Goal: Task Accomplishment & Management: Complete application form

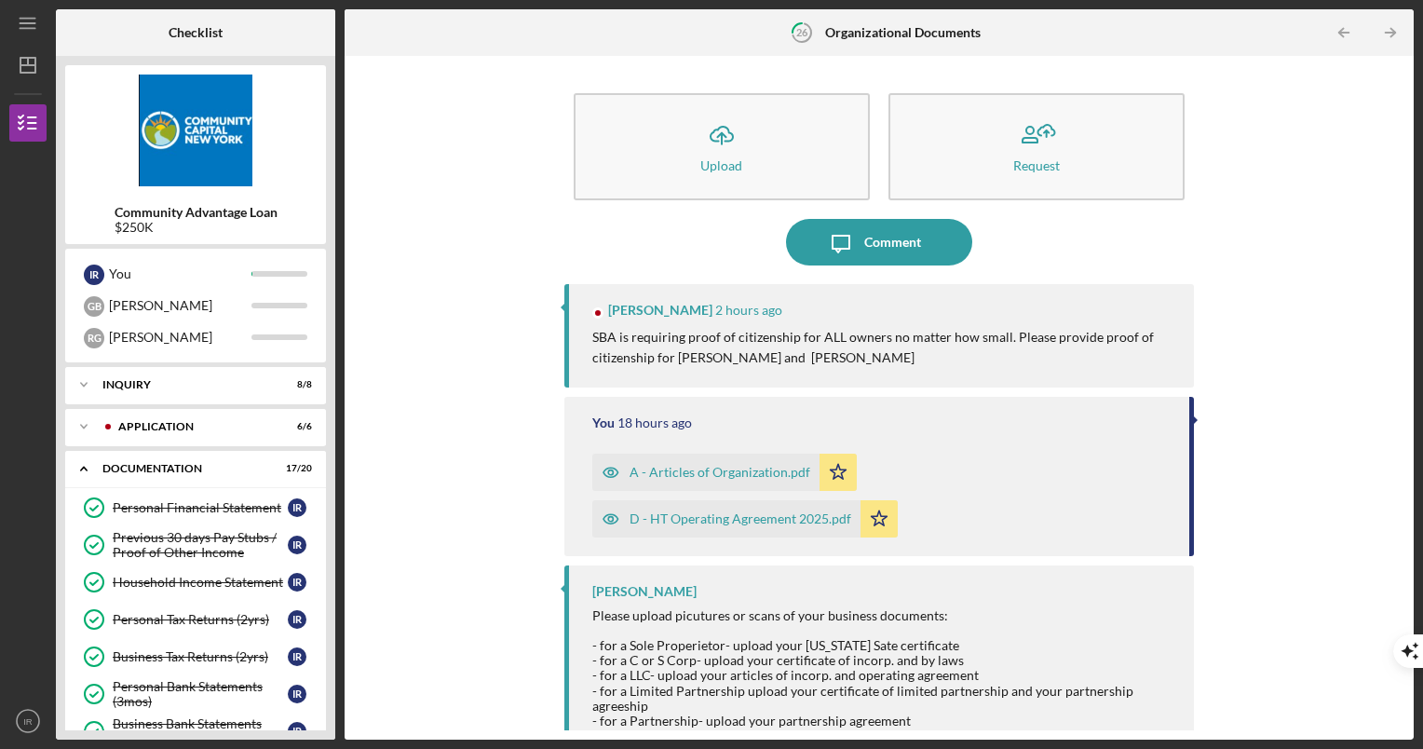
scroll to position [396, 0]
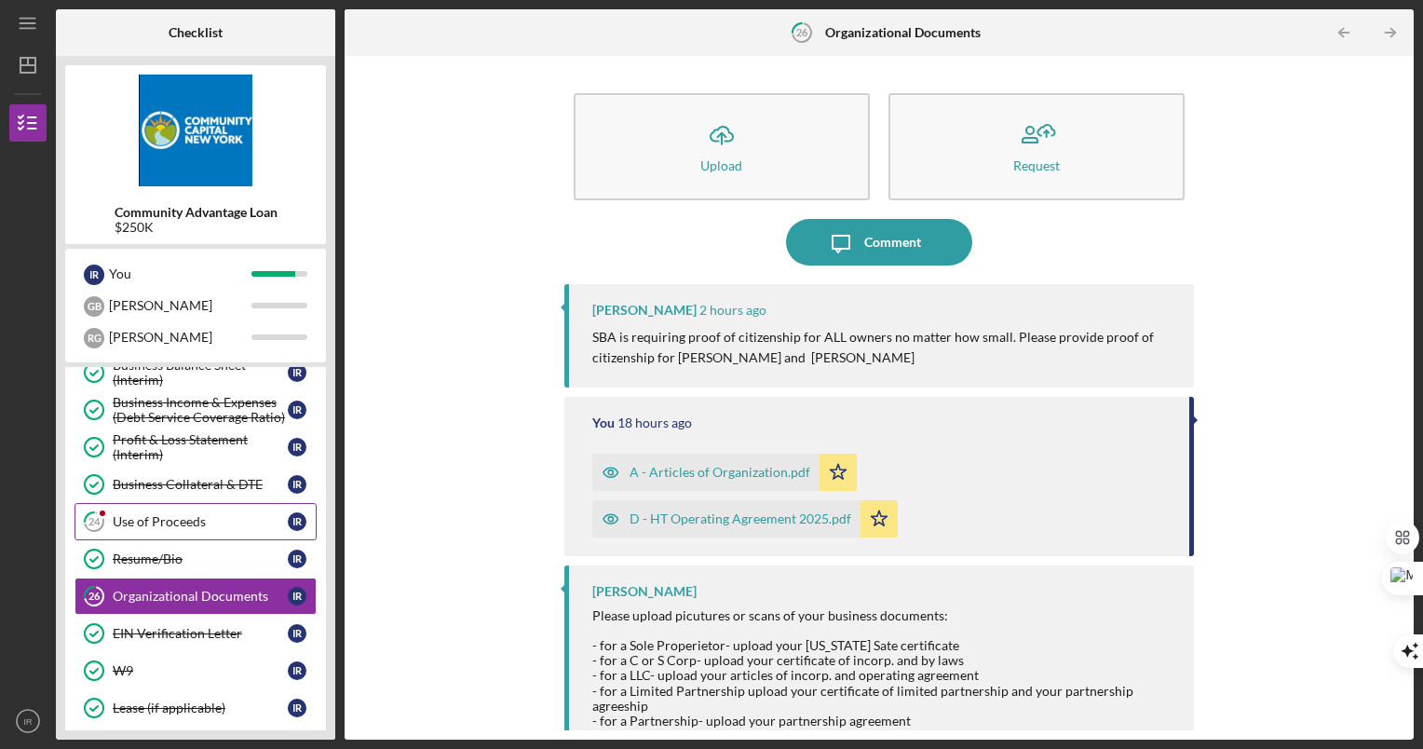
click at [157, 518] on div "Use of Proceeds" at bounding box center [200, 521] width 175 height 15
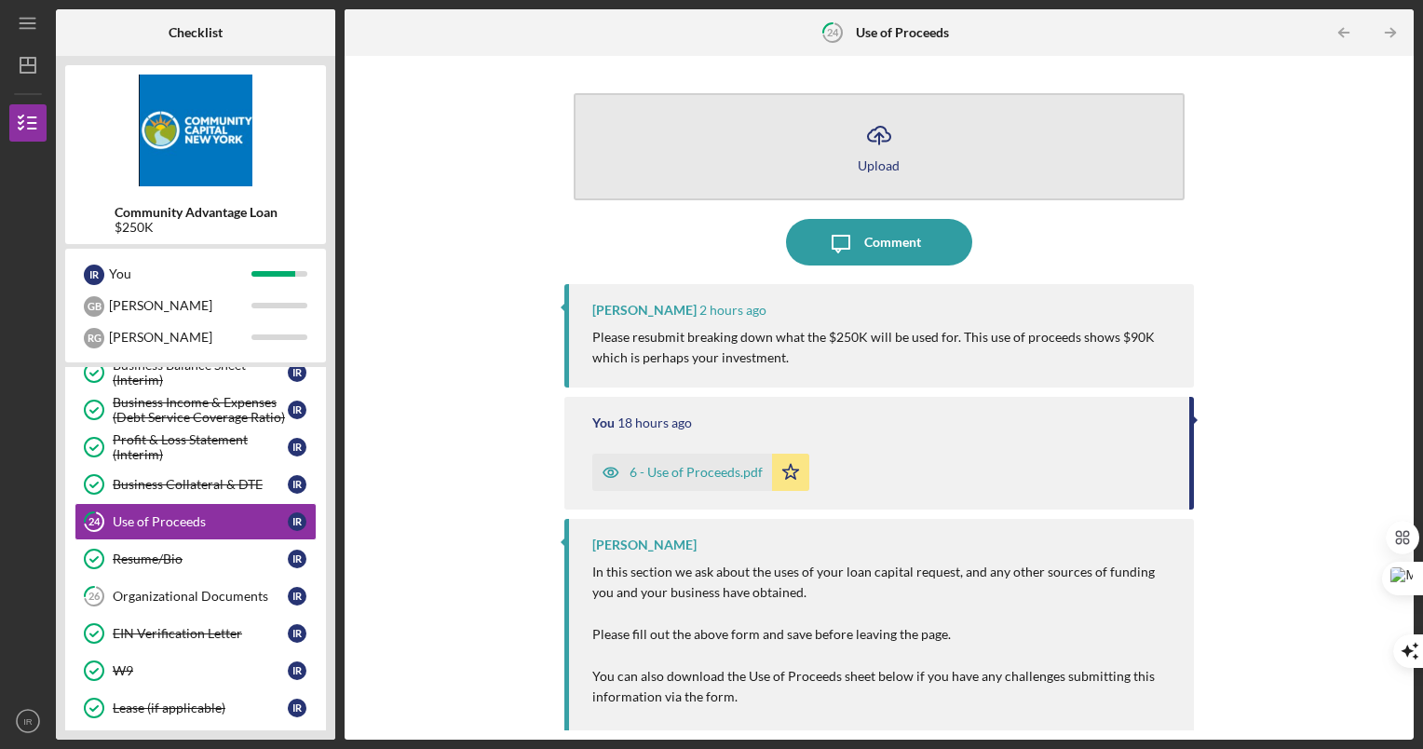
click at [874, 151] on icon "Icon/Upload" at bounding box center [879, 135] width 47 height 47
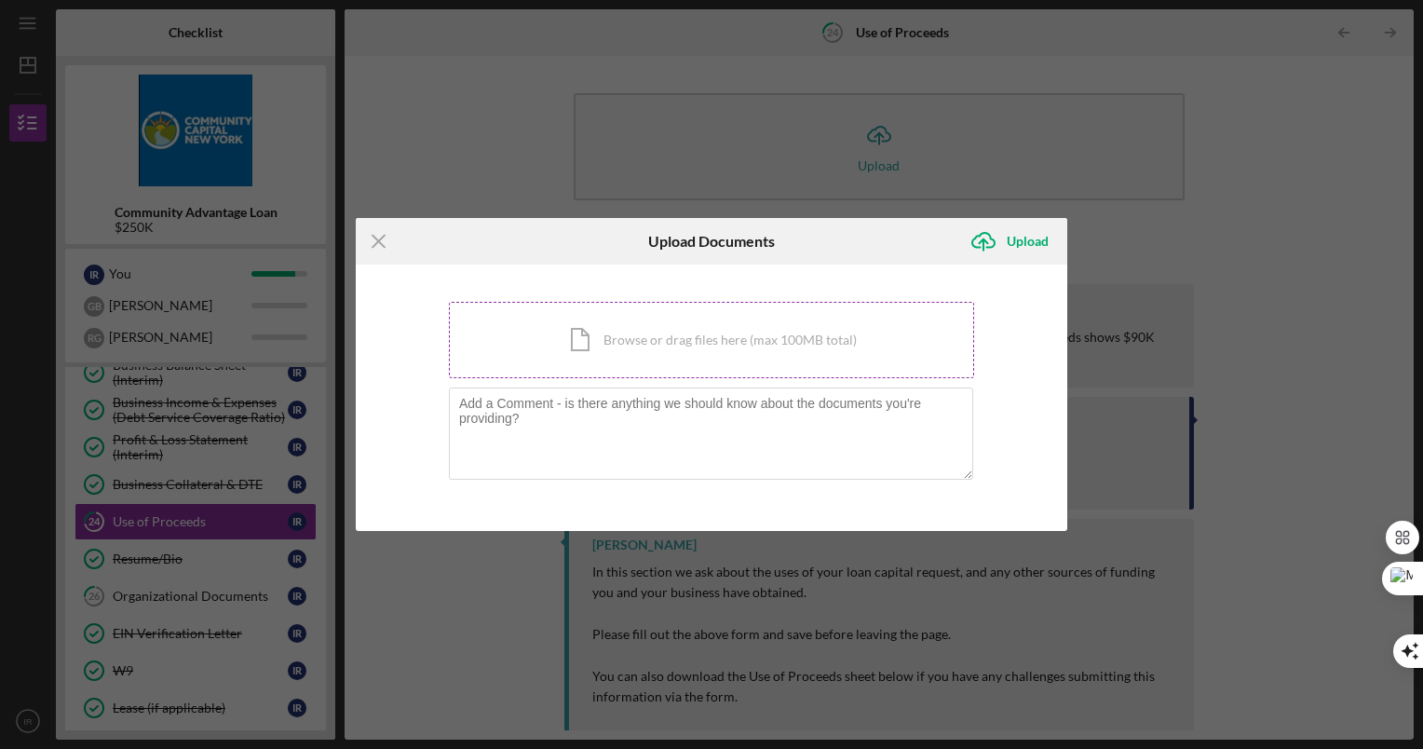
click at [677, 315] on div "Icon/Document Browse or drag files here (max 100MB total) Tap to choose files o…" at bounding box center [711, 340] width 525 height 76
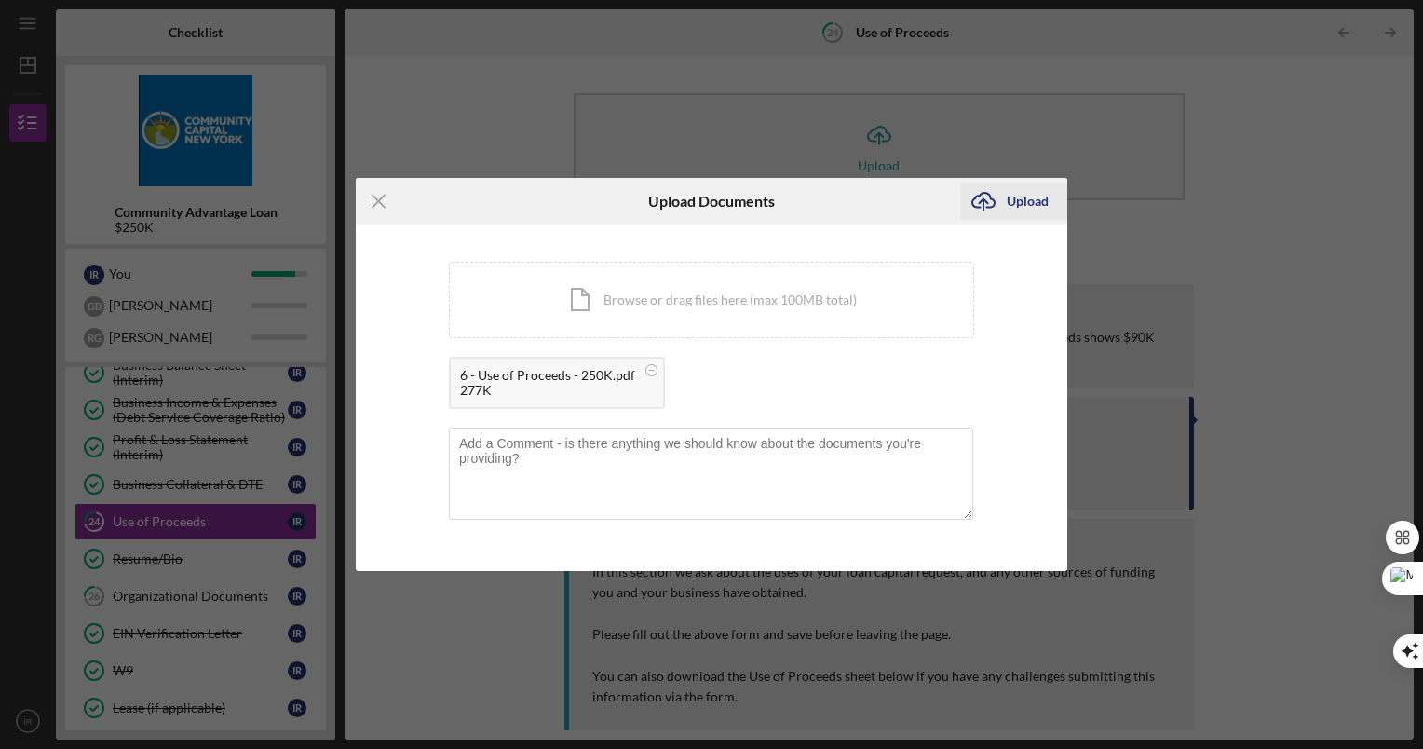
click at [1043, 197] on div "Upload" at bounding box center [1028, 201] width 42 height 37
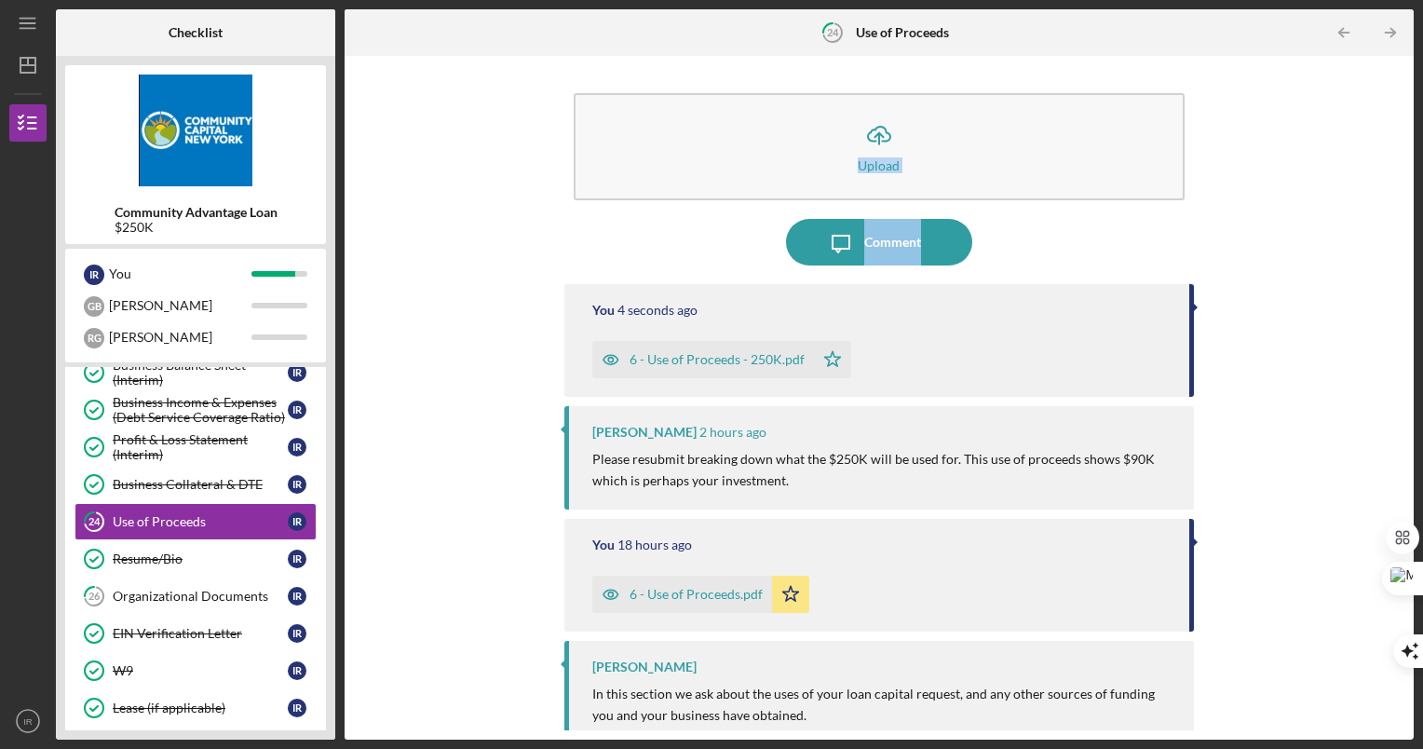
drag, startPoint x: 1396, startPoint y: 168, endPoint x: 1397, endPoint y: 265, distance: 97.8
click at [1397, 265] on div "Icon/Upload Upload Icon/Message Comment You 4 seconds ago 6 - Use of Proceeds -…" at bounding box center [879, 397] width 1051 height 665
click at [1391, 31] on icon "Icon/Table Pagination Arrow" at bounding box center [1391, 33] width 42 height 42
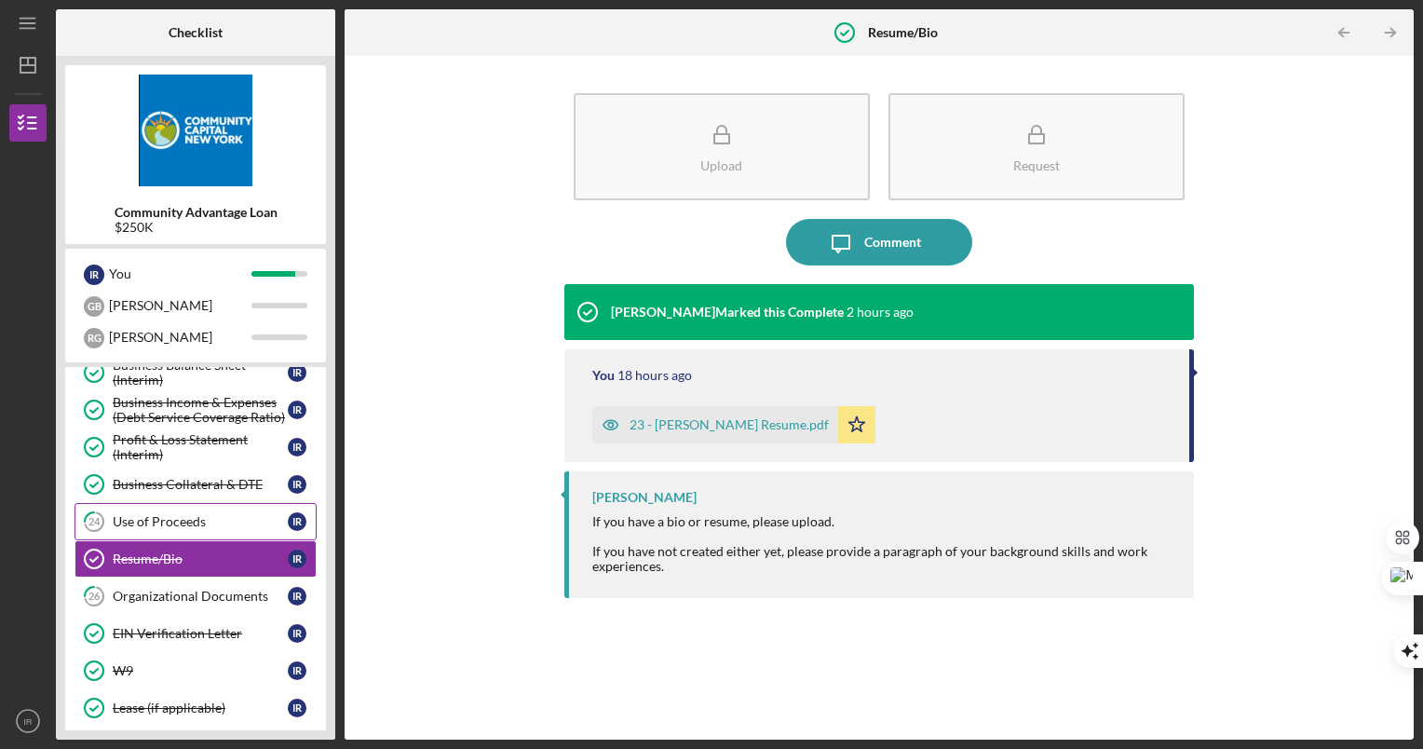
click at [187, 517] on div "Use of Proceeds" at bounding box center [200, 521] width 175 height 15
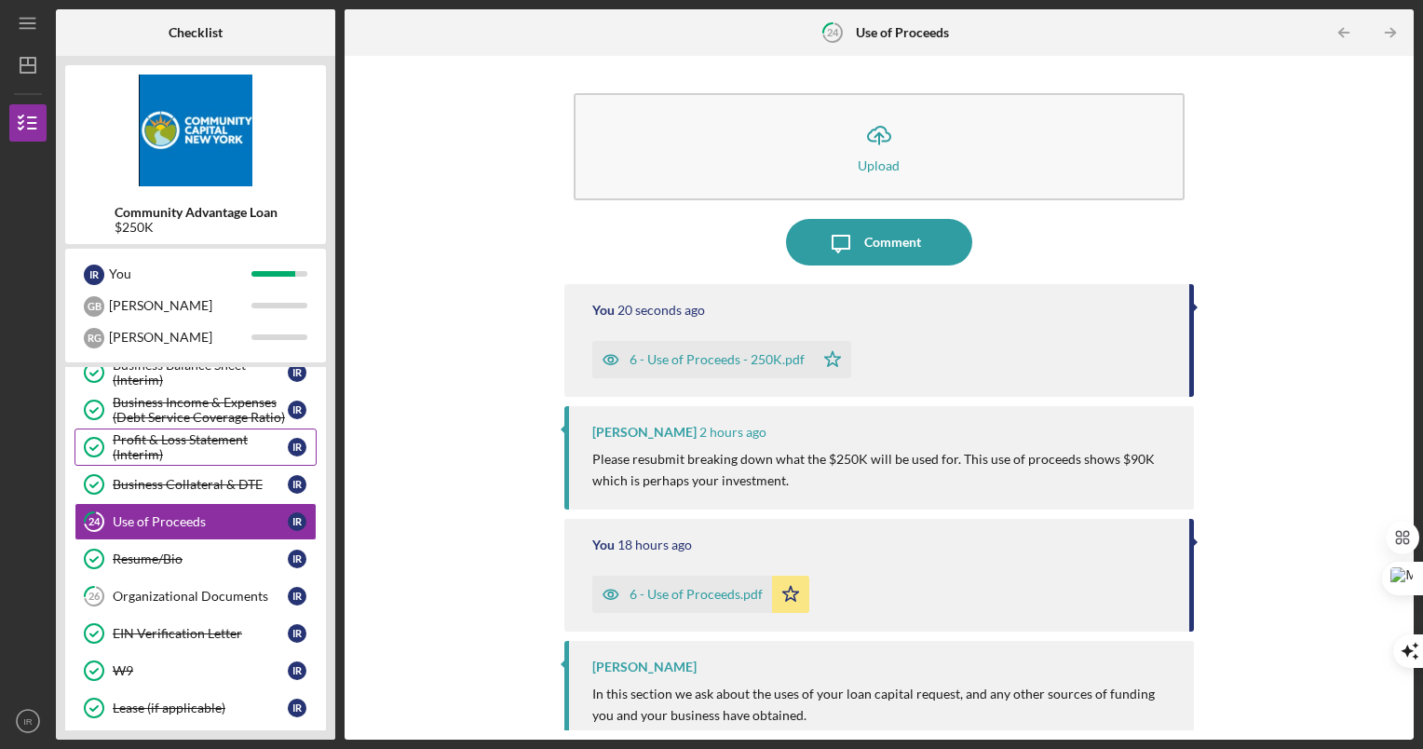
click at [188, 451] on div "Profit & Loss Statement (Interim)" at bounding box center [200, 447] width 175 height 30
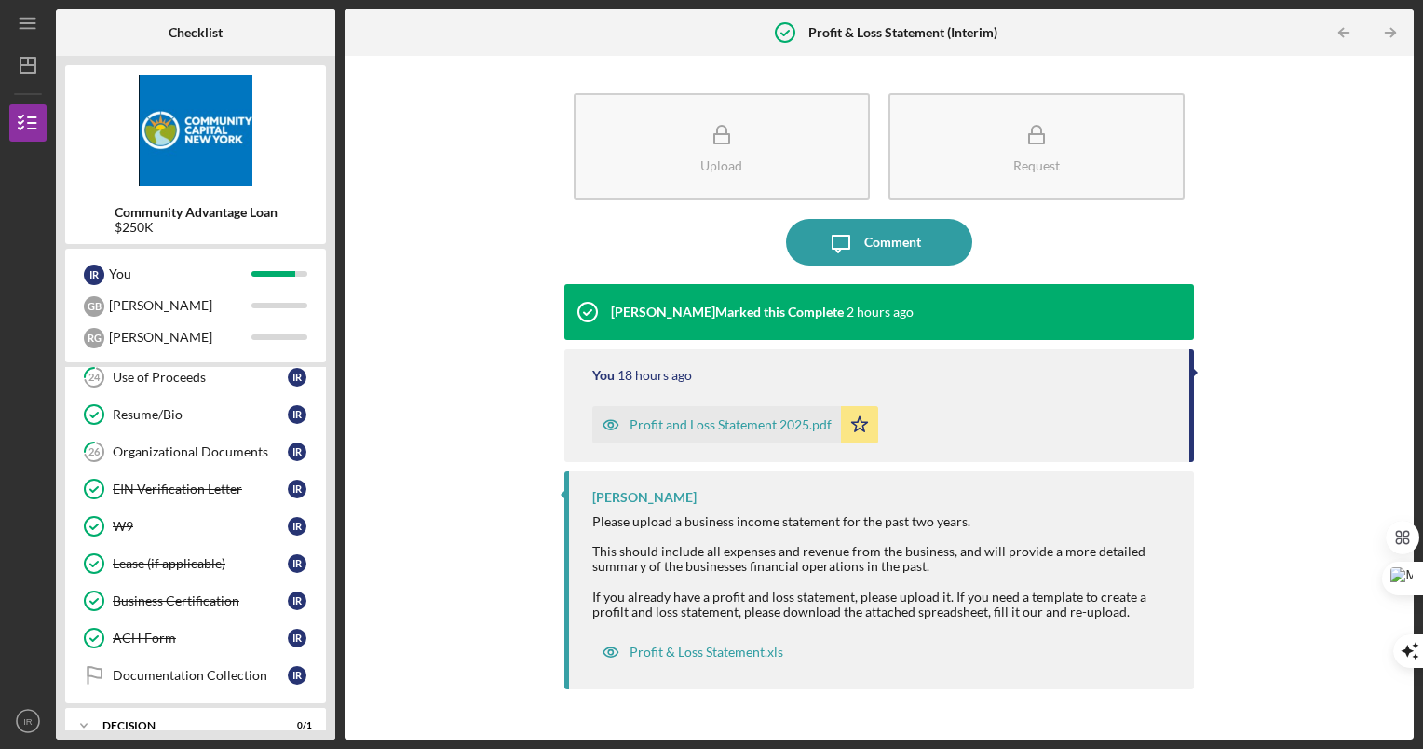
scroll to position [545, 0]
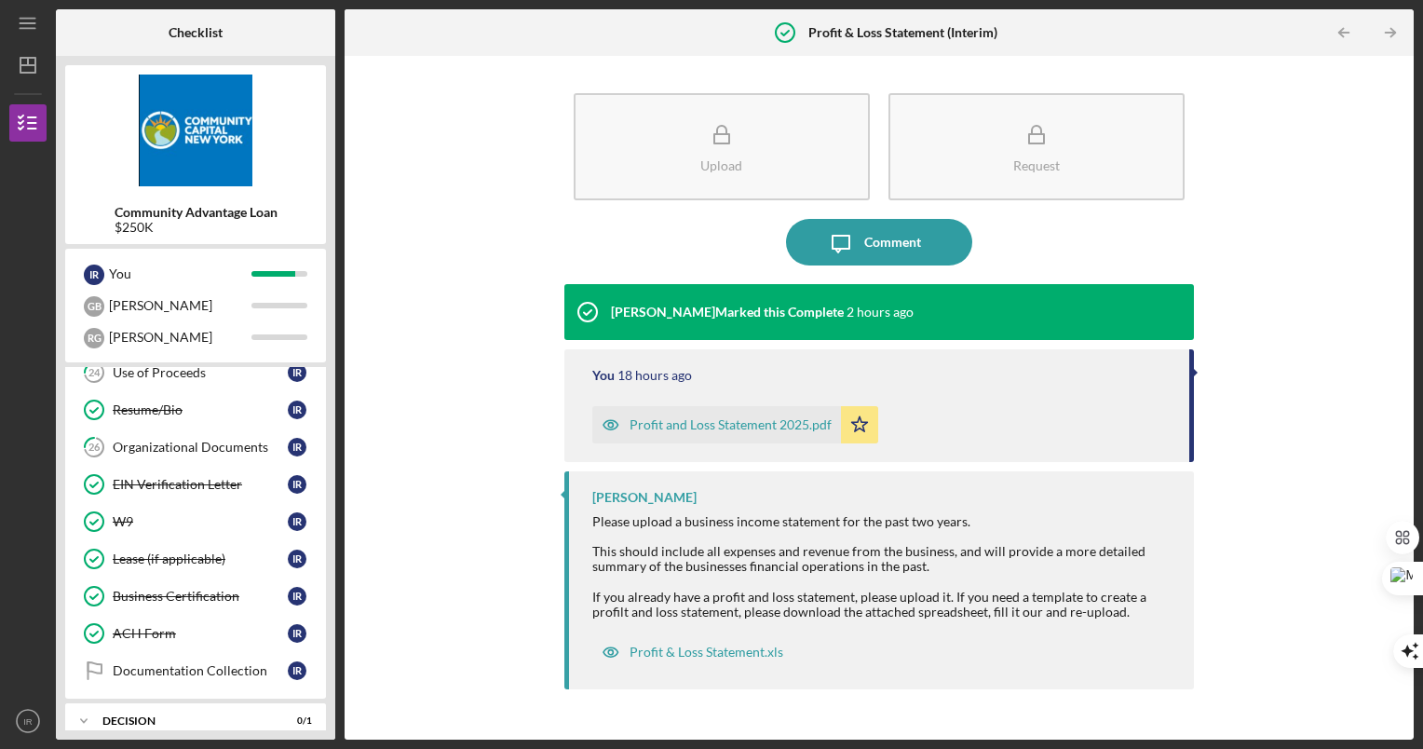
click at [188, 451] on div "Organizational Documents" at bounding box center [200, 447] width 175 height 15
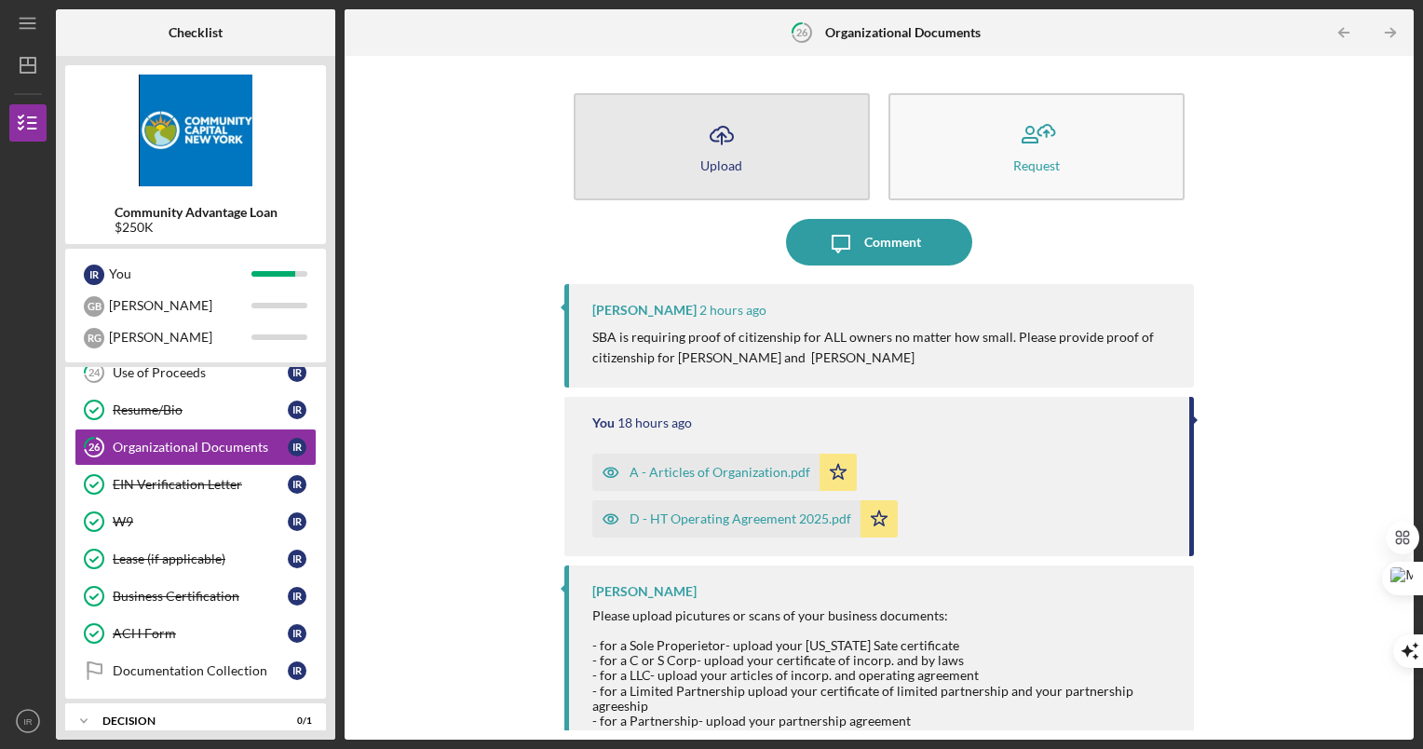
click at [728, 156] on icon "Icon/Upload" at bounding box center [722, 135] width 47 height 47
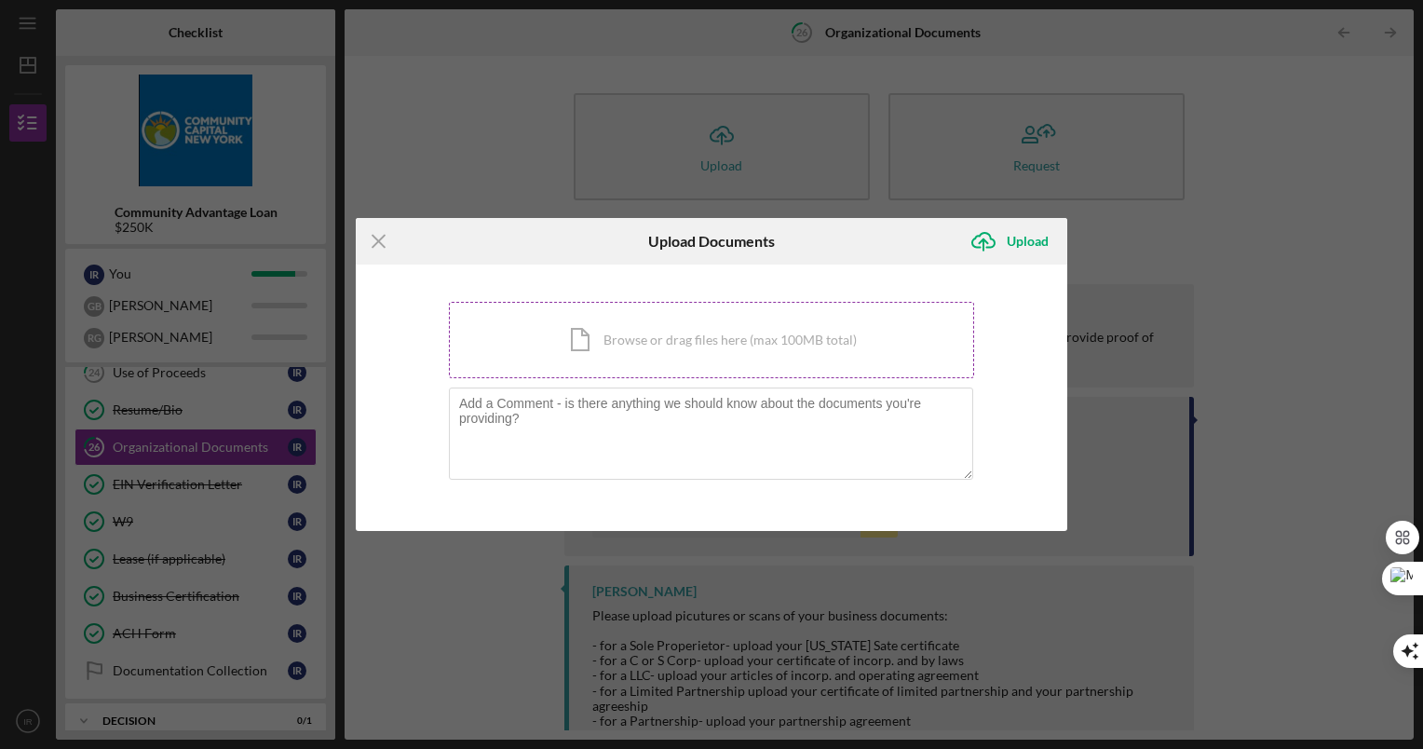
click at [640, 336] on div "Icon/Document Browse or drag files here (max 100MB total) Tap to choose files o…" at bounding box center [711, 340] width 525 height 76
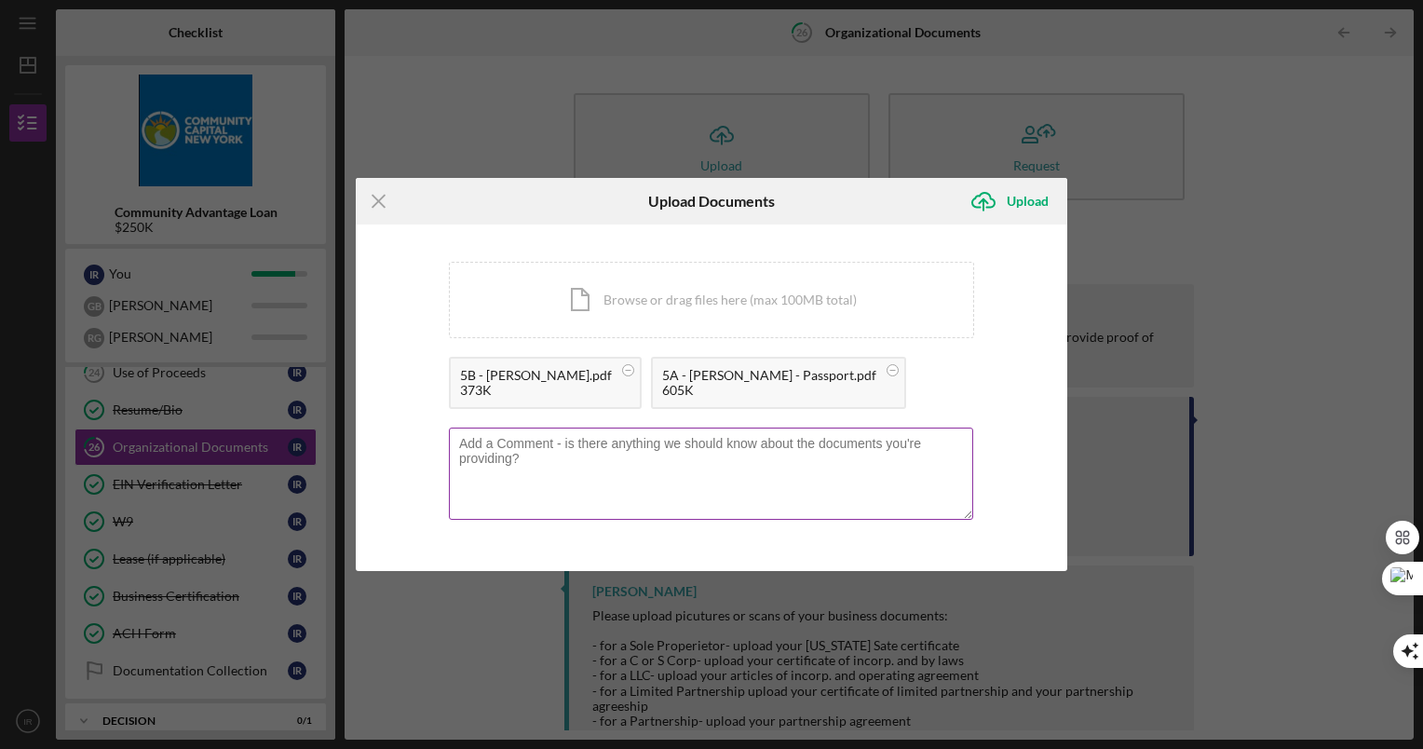
click at [678, 471] on textarea at bounding box center [711, 472] width 524 height 91
click at [600, 464] on textarea at bounding box center [711, 472] width 524 height 91
type textarea "Proof of Citizenship for [PERSON_NAME] and [PERSON_NAME]"
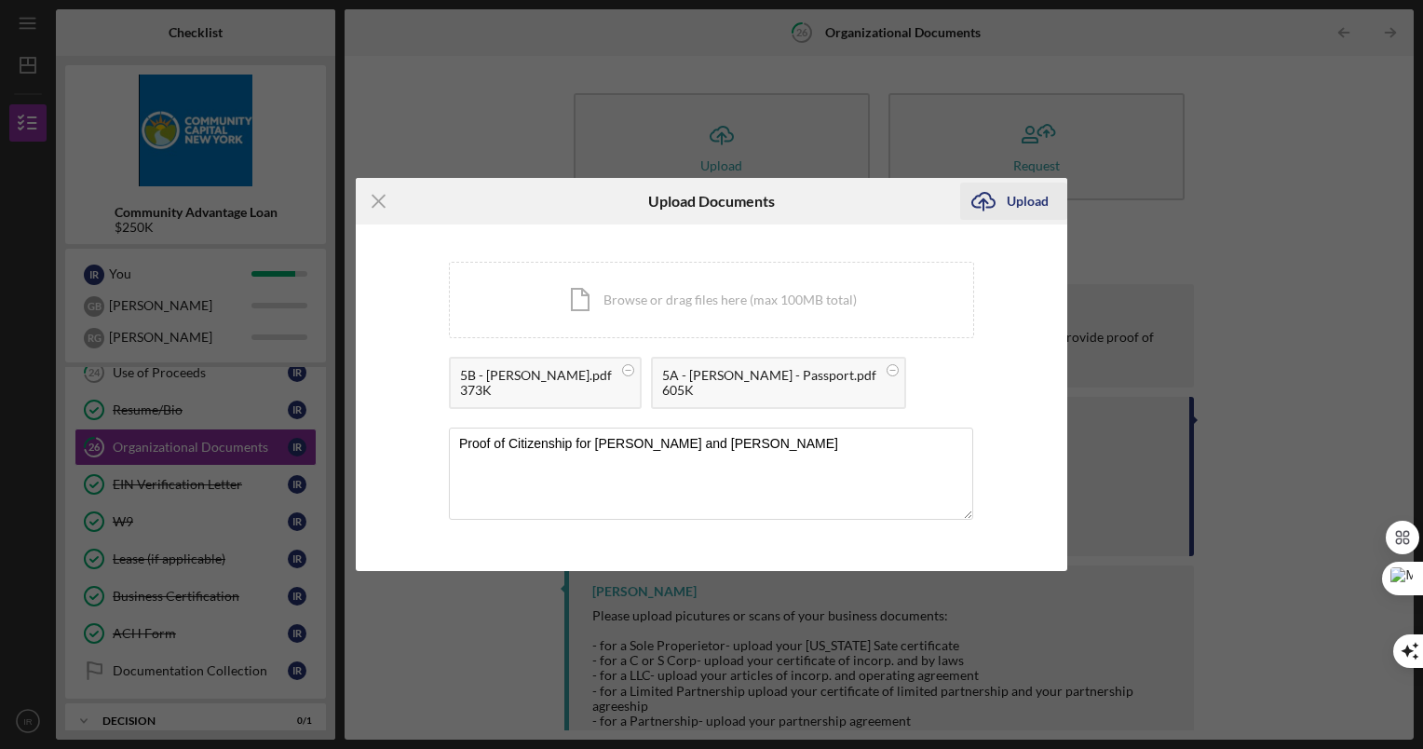
click at [1038, 197] on div "Upload" at bounding box center [1028, 201] width 42 height 37
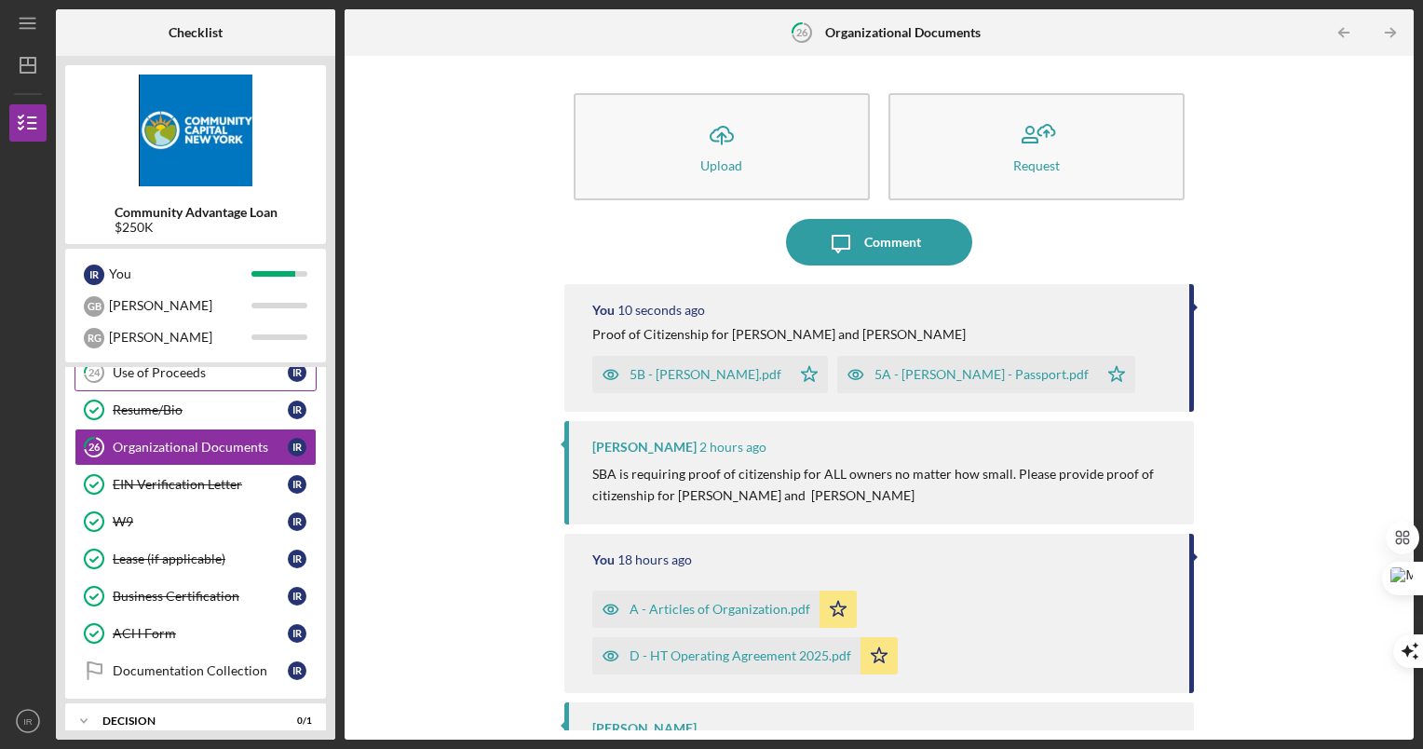
click at [173, 379] on div "Use of Proceeds" at bounding box center [200, 372] width 175 height 15
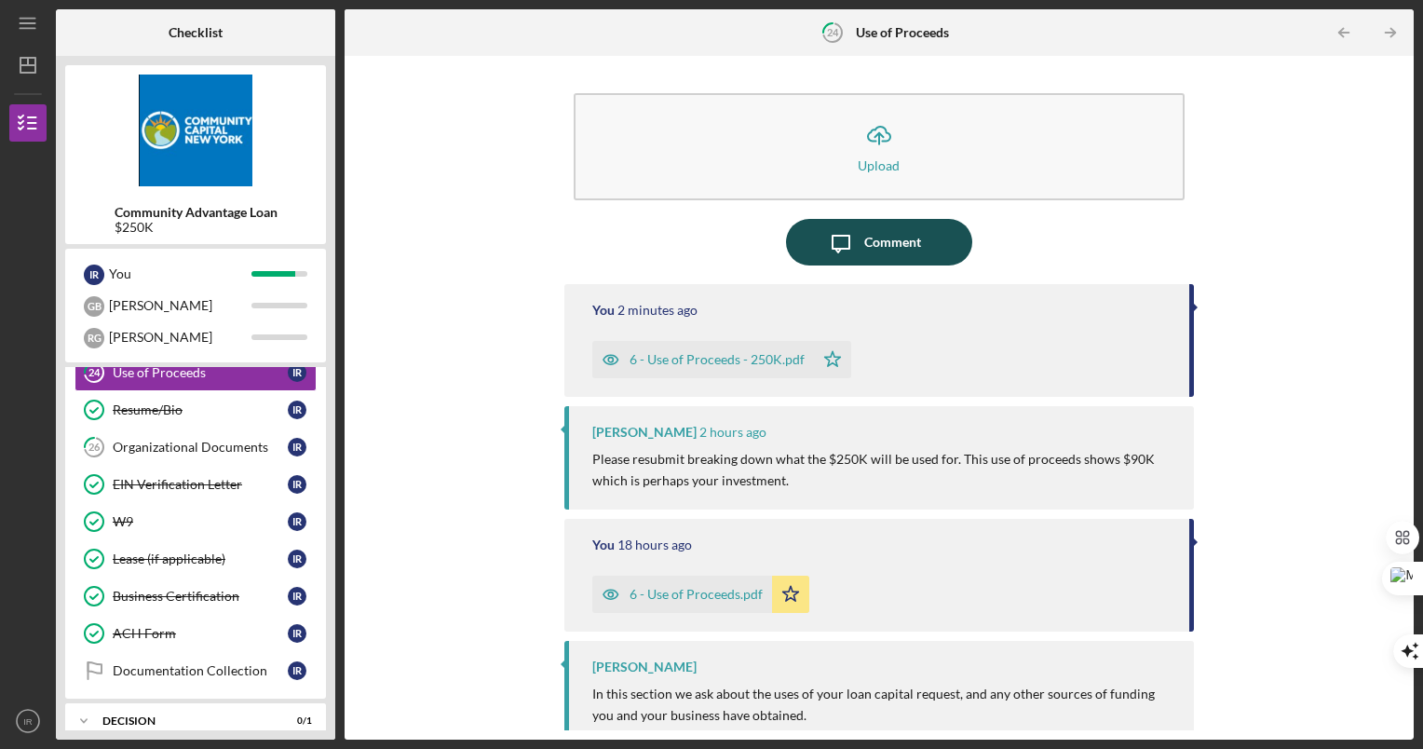
click at [870, 235] on div "Comment" at bounding box center [892, 242] width 57 height 47
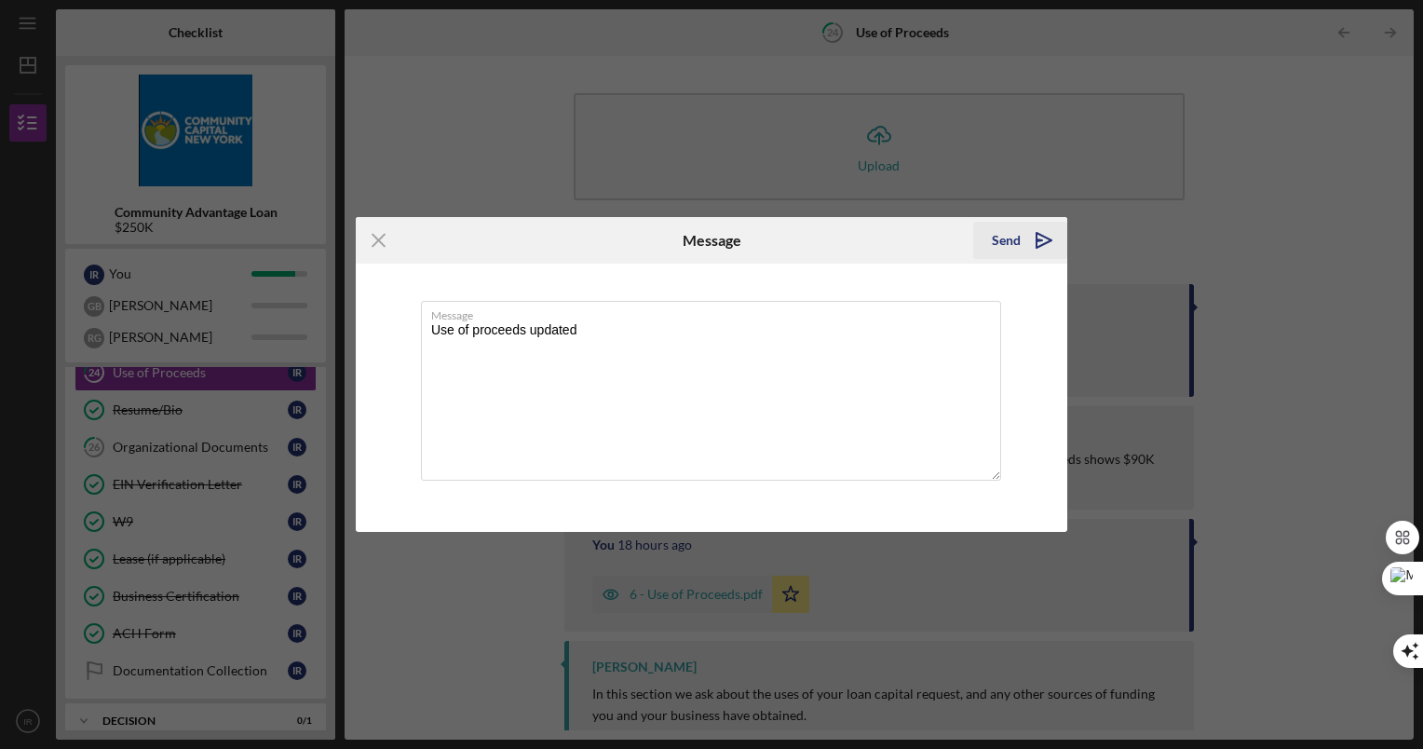
type textarea "Use of proceeds updated"
click at [1015, 247] on div "Send" at bounding box center [1006, 240] width 29 height 37
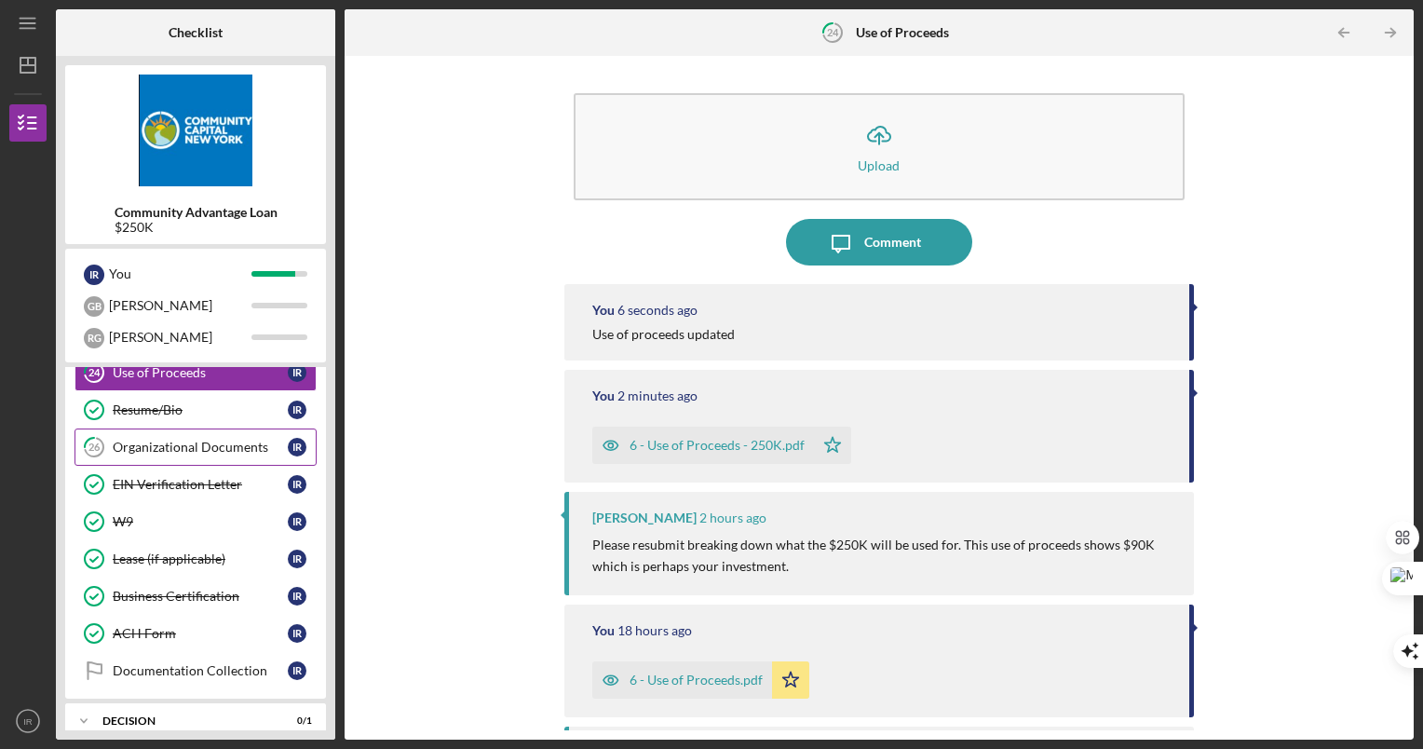
click at [254, 463] on link "26 Organizational Documents I R" at bounding box center [196, 446] width 242 height 37
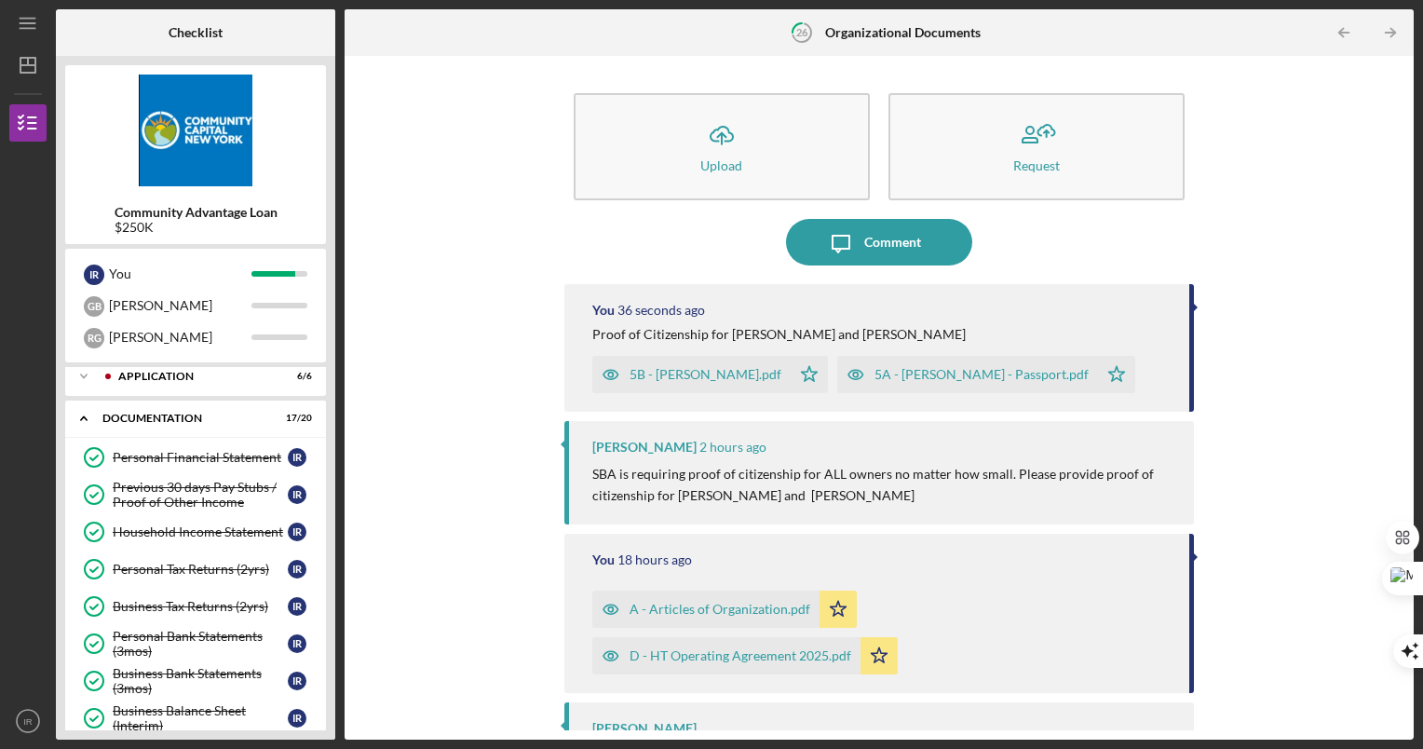
scroll to position [15, 0]
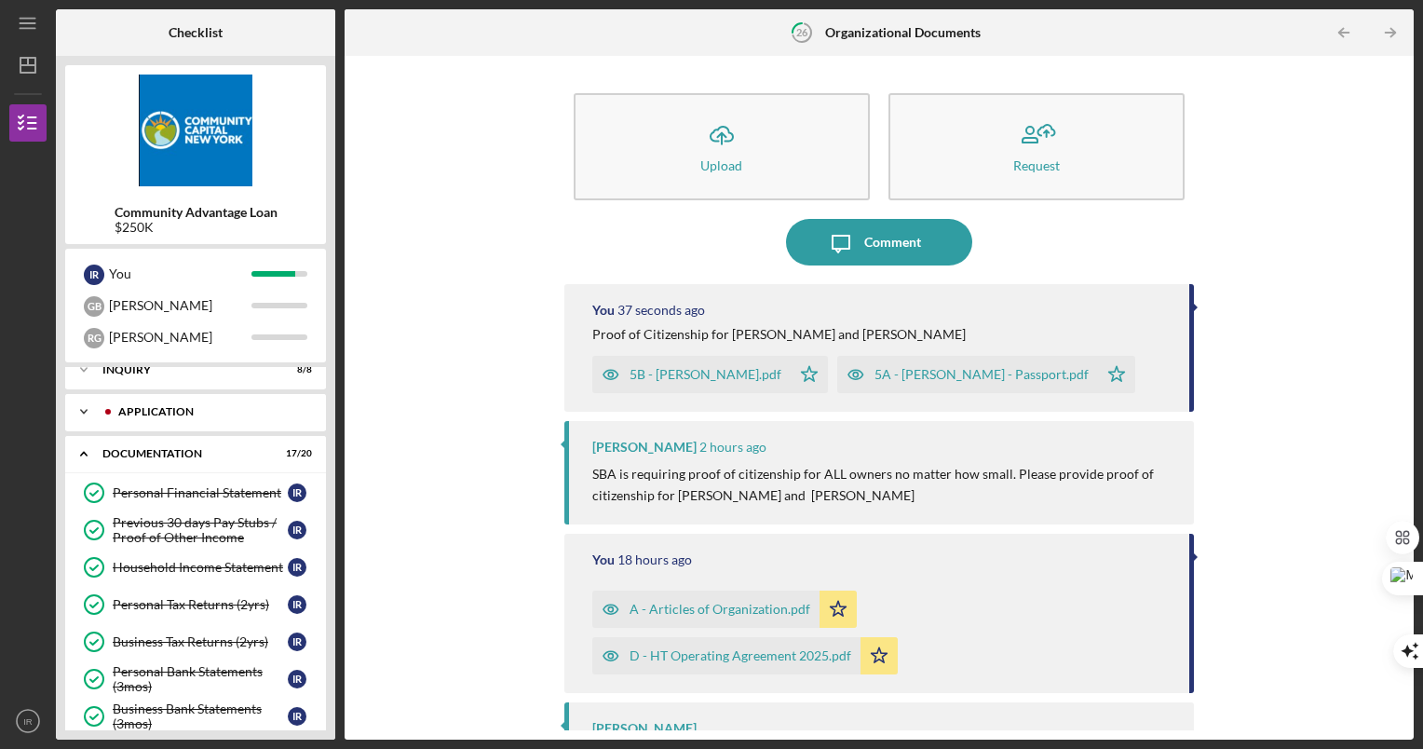
click at [149, 414] on div "Application" at bounding box center [210, 411] width 184 height 11
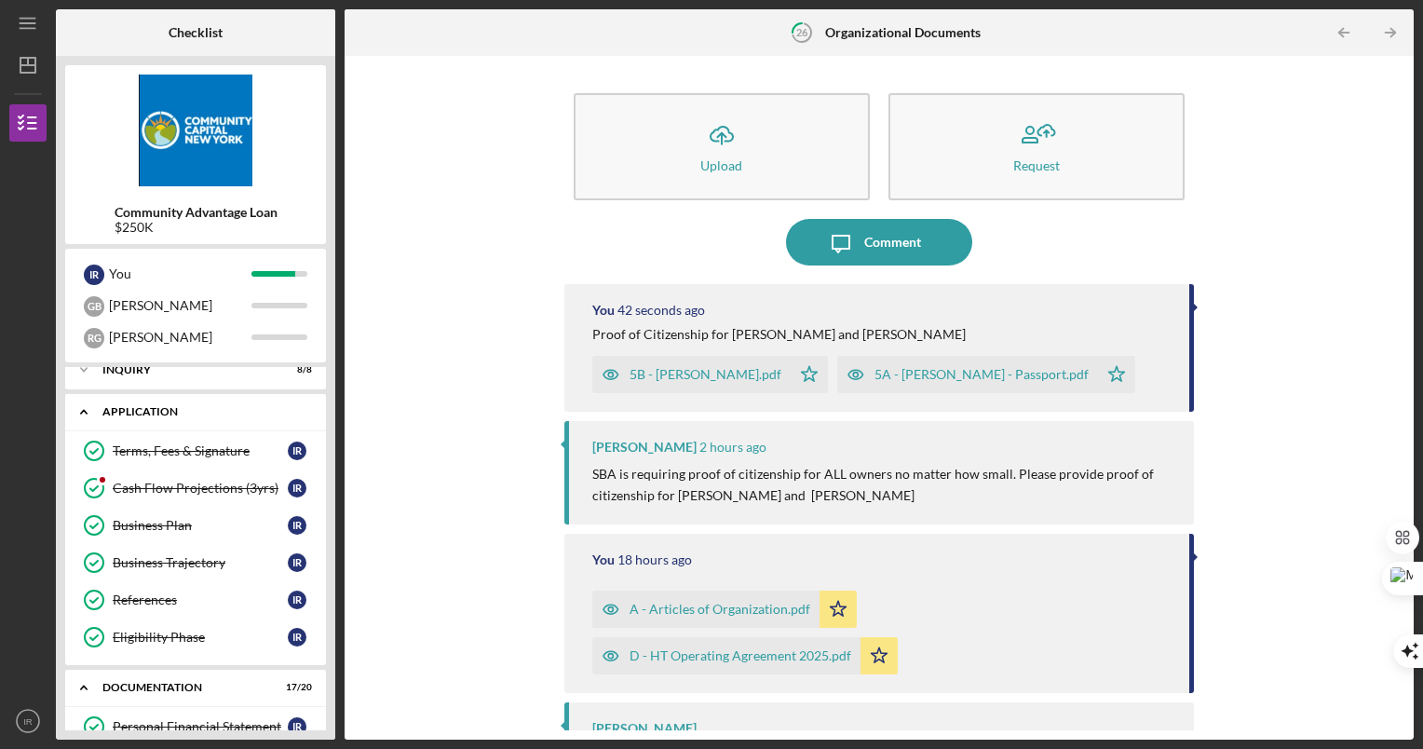
click at [171, 412] on div "Application" at bounding box center [202, 411] width 200 height 11
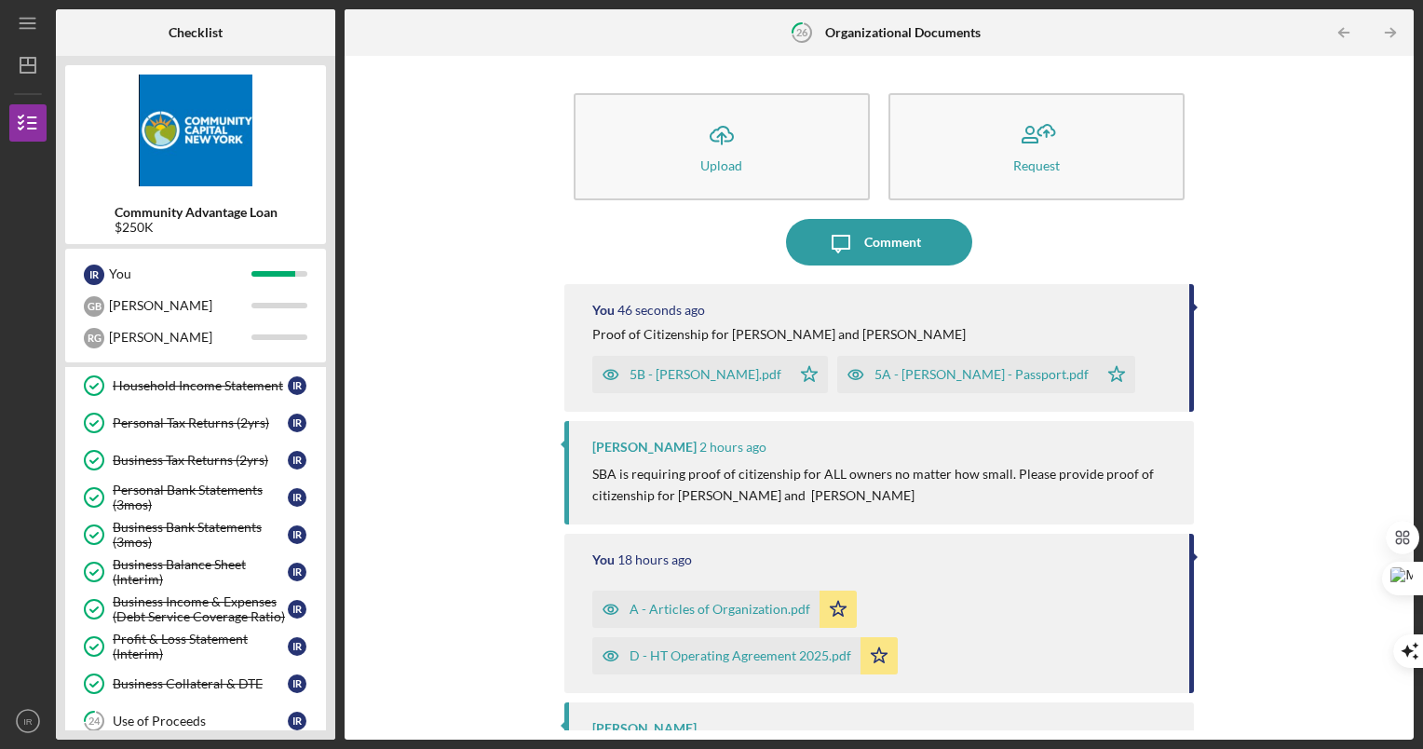
scroll to position [164, 0]
